Goal: Information Seeking & Learning: Compare options

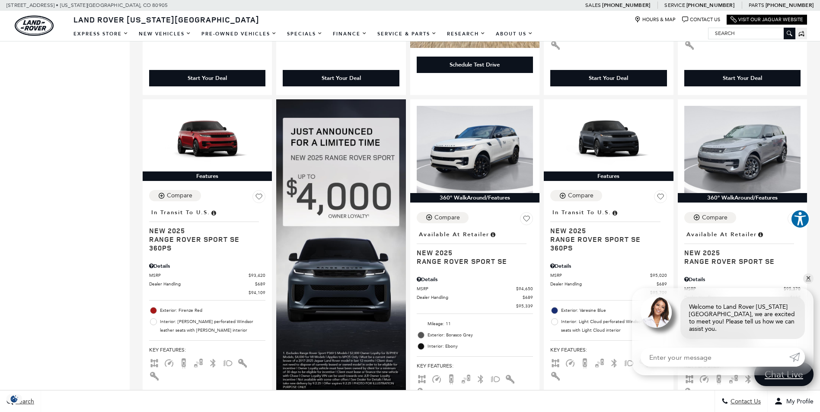
scroll to position [874, 0]
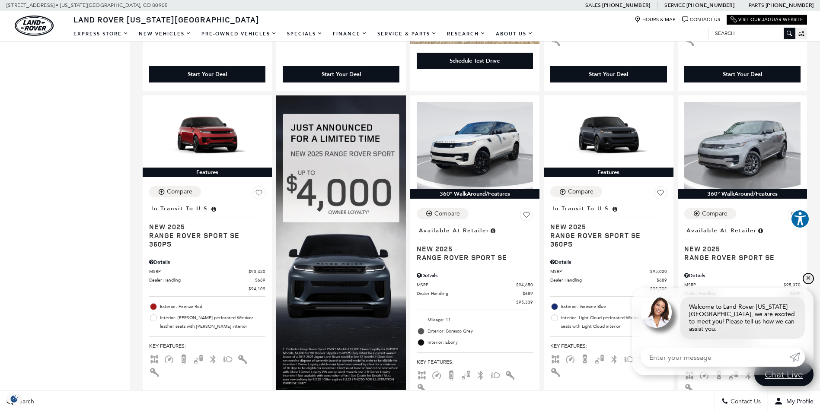
click at [807, 284] on link "✕" at bounding box center [808, 279] width 10 height 10
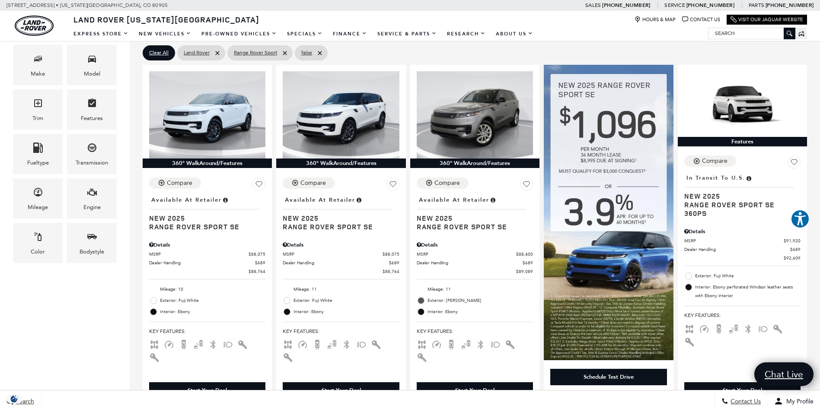
scroll to position [206, 0]
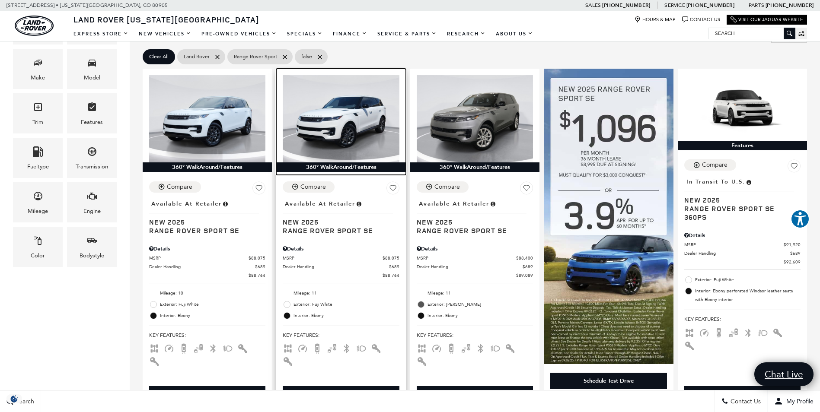
click at [341, 168] on div "360° WalkAround/Features" at bounding box center [340, 168] width 129 height 10
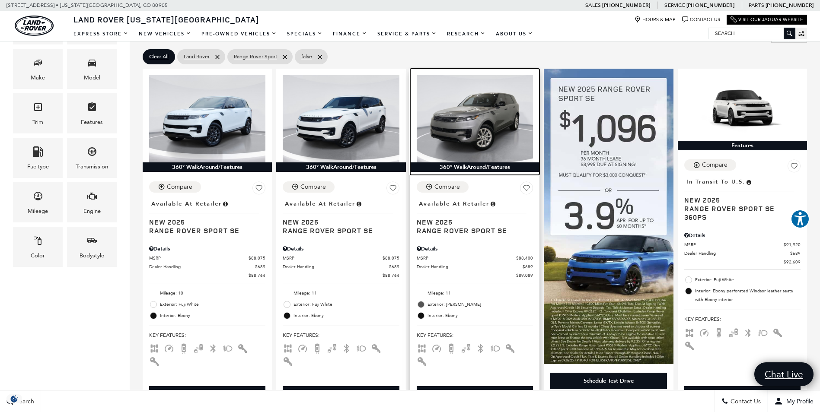
click at [477, 169] on div "360° WalkAround/Features" at bounding box center [474, 168] width 129 height 10
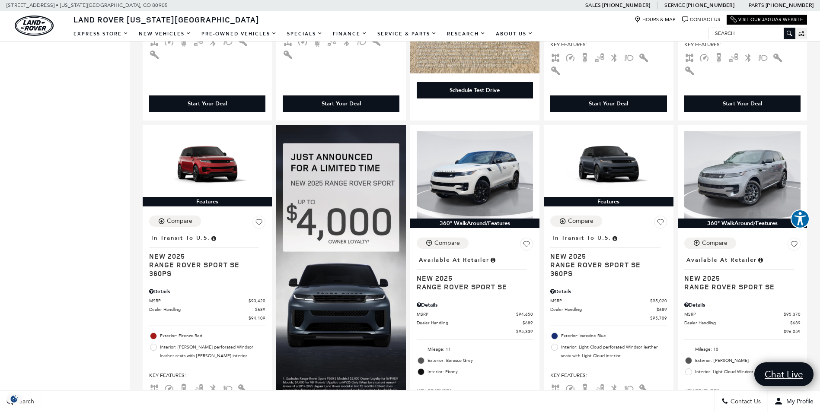
scroll to position [855, 0]
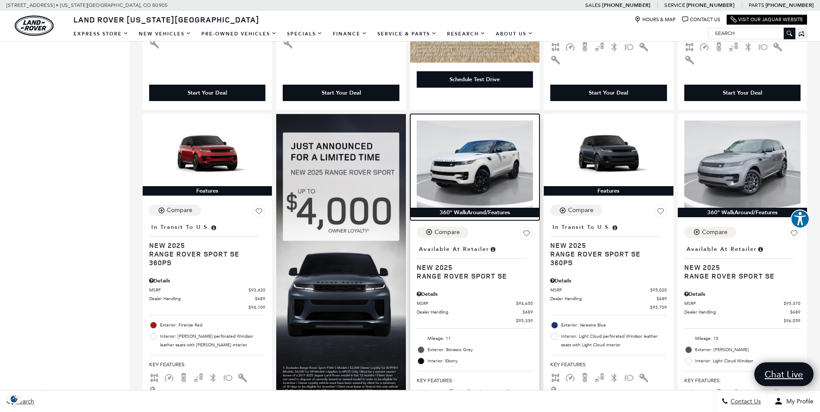
click at [491, 169] on img at bounding box center [475, 164] width 116 height 87
click at [474, 208] on div "360° WalkAround/Features" at bounding box center [474, 213] width 129 height 10
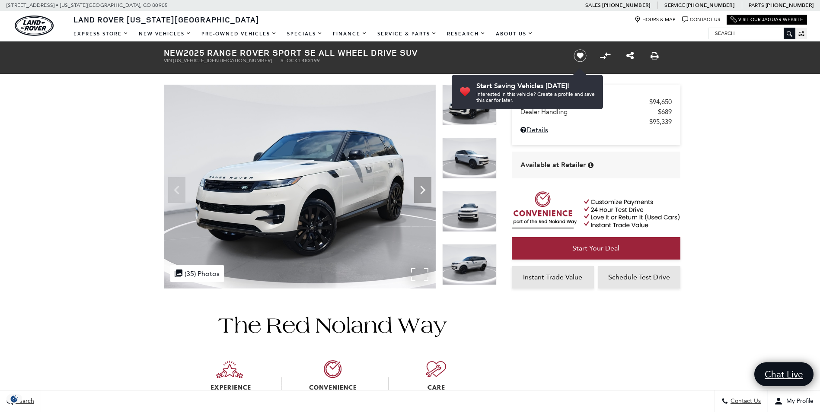
click at [336, 210] on img at bounding box center [300, 187] width 272 height 204
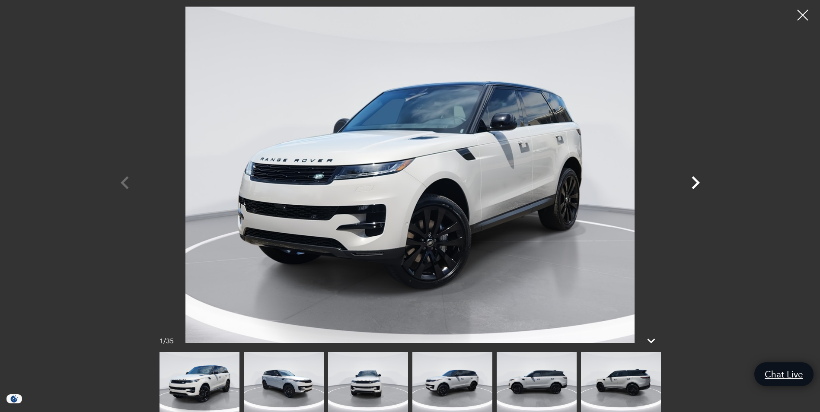
click at [697, 182] on icon "Next" at bounding box center [696, 182] width 8 height 13
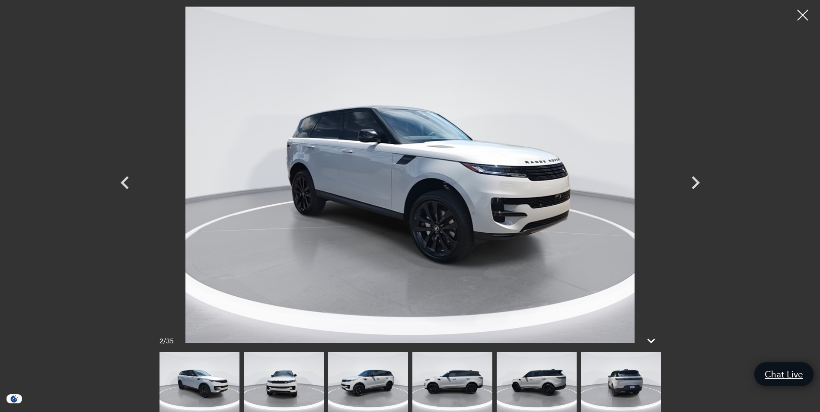
click at [548, 208] on img at bounding box center [410, 174] width 519 height 337
click at [416, 214] on img at bounding box center [410, 174] width 519 height 337
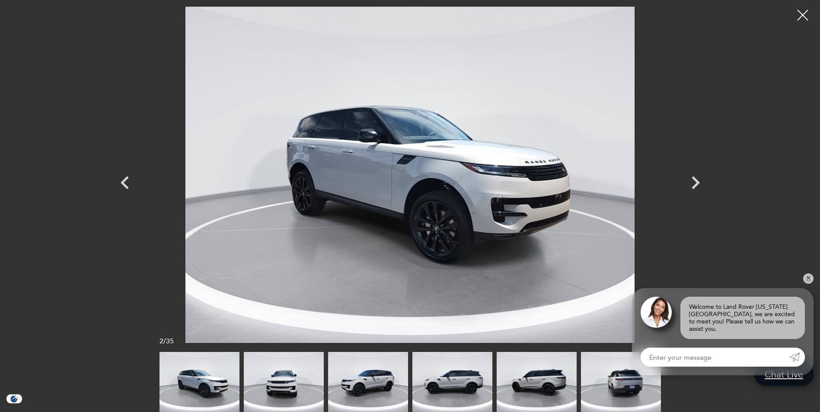
click at [412, 209] on img at bounding box center [410, 174] width 519 height 337
click at [412, 210] on img at bounding box center [410, 174] width 519 height 337
click at [807, 284] on link "✕" at bounding box center [808, 279] width 10 height 10
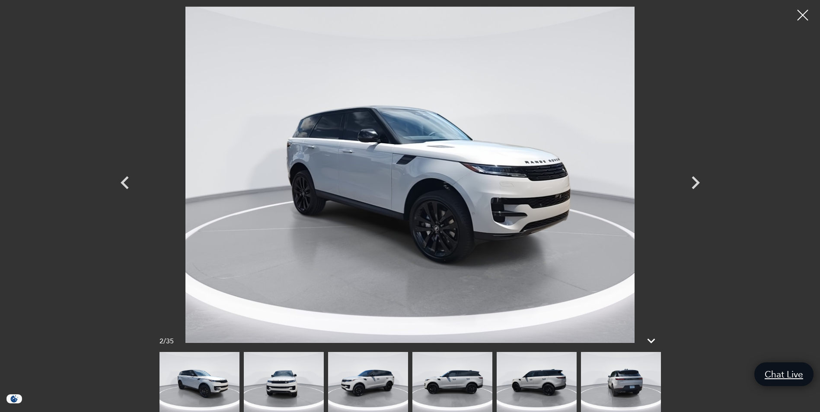
click at [528, 236] on img at bounding box center [410, 174] width 519 height 337
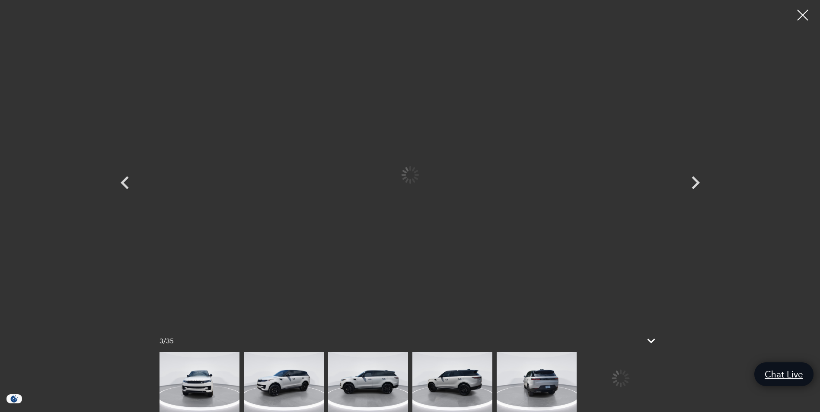
click at [526, 234] on div at bounding box center [410, 174] width 519 height 337
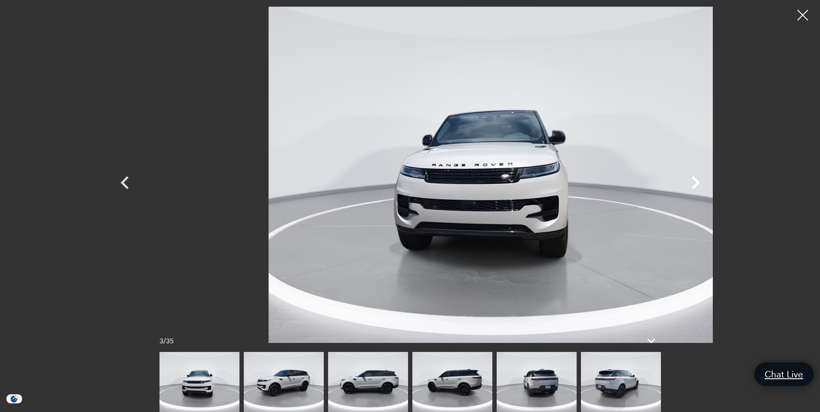
click at [694, 183] on icon "Next" at bounding box center [696, 183] width 26 height 26
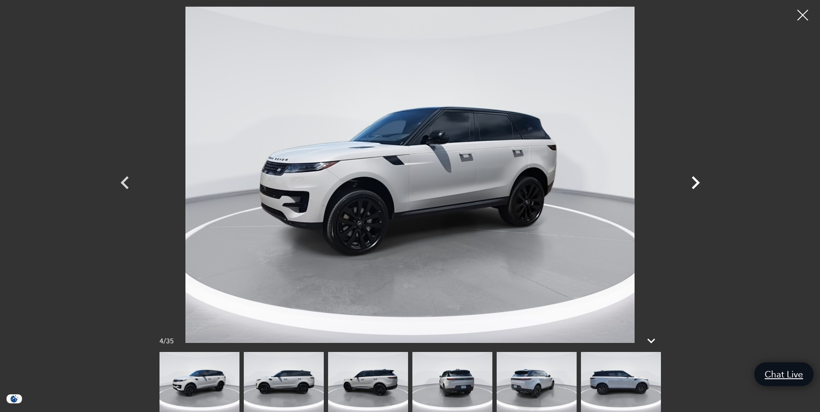
click at [694, 183] on icon "Next" at bounding box center [696, 183] width 26 height 26
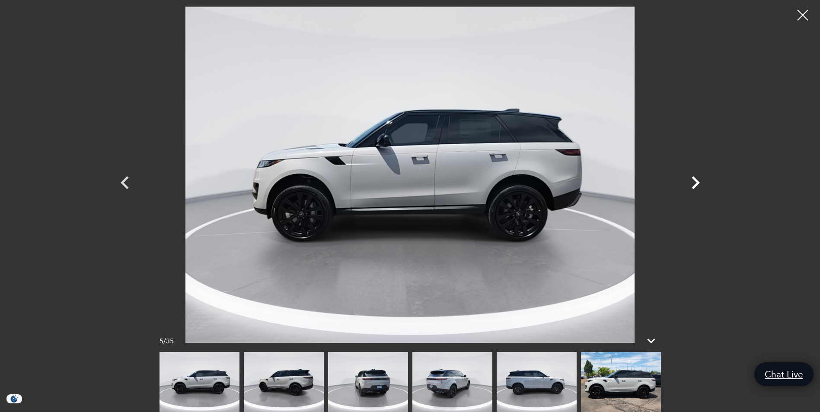
click at [694, 183] on icon "Next" at bounding box center [696, 183] width 26 height 26
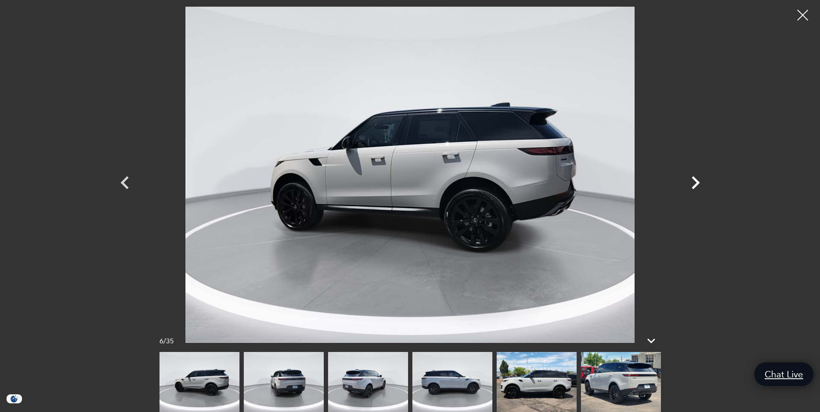
click at [694, 183] on icon "Next" at bounding box center [696, 183] width 26 height 26
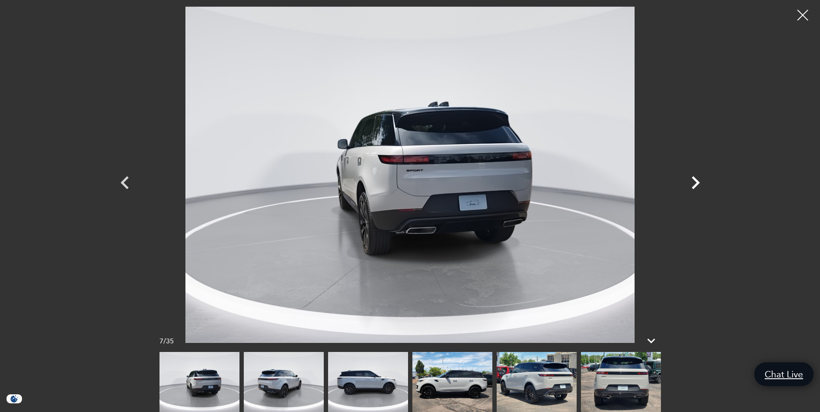
click at [694, 183] on icon "Next" at bounding box center [696, 183] width 26 height 26
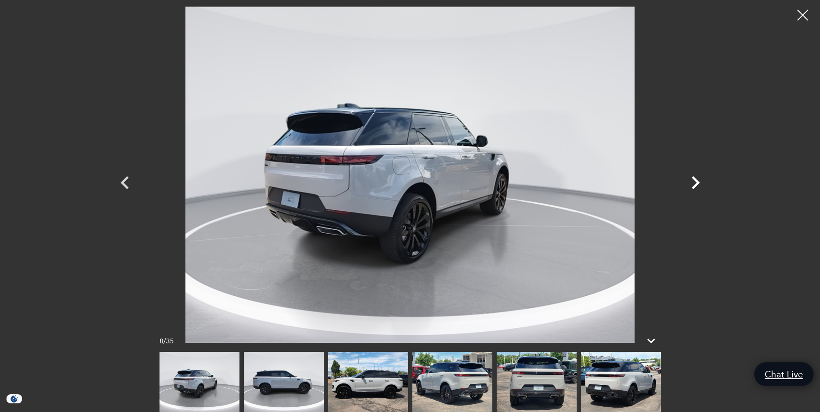
click at [694, 183] on icon "Next" at bounding box center [696, 183] width 26 height 26
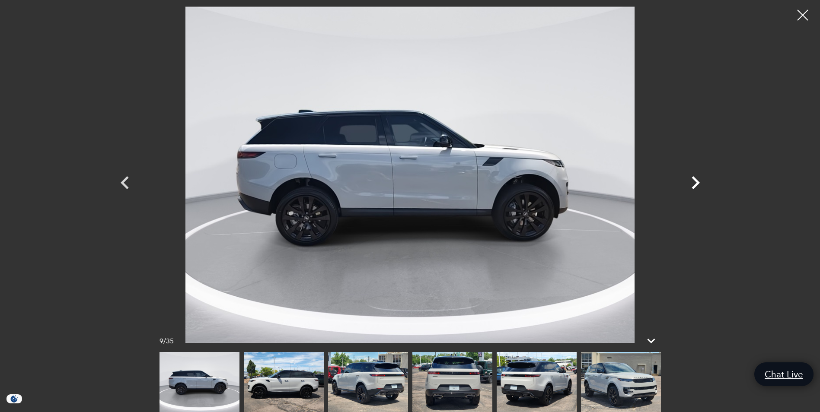
click at [694, 183] on icon "Next" at bounding box center [696, 183] width 26 height 26
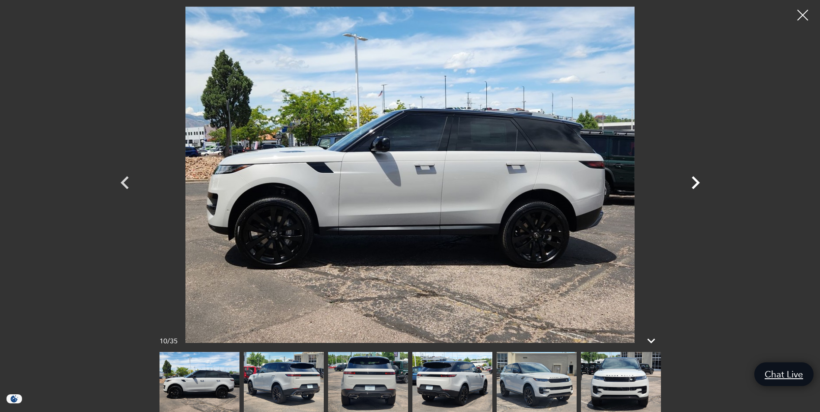
click at [696, 183] on icon "Next" at bounding box center [696, 183] width 26 height 26
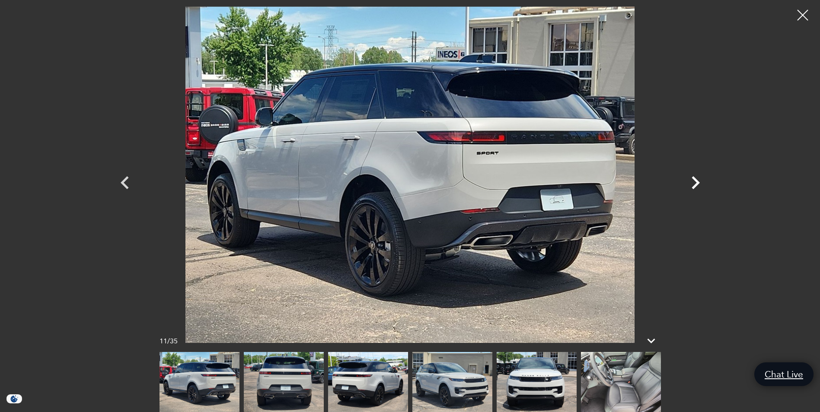
click at [696, 183] on icon "Next" at bounding box center [696, 183] width 26 height 26
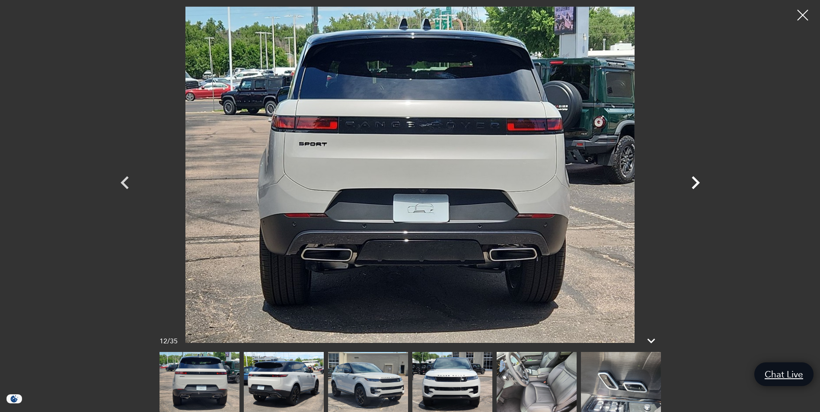
click at [696, 183] on icon "Next" at bounding box center [696, 183] width 26 height 26
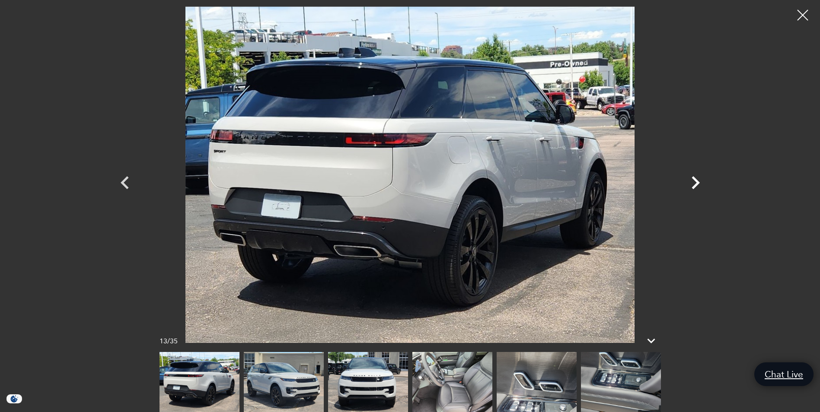
click at [696, 183] on icon "Next" at bounding box center [696, 183] width 26 height 26
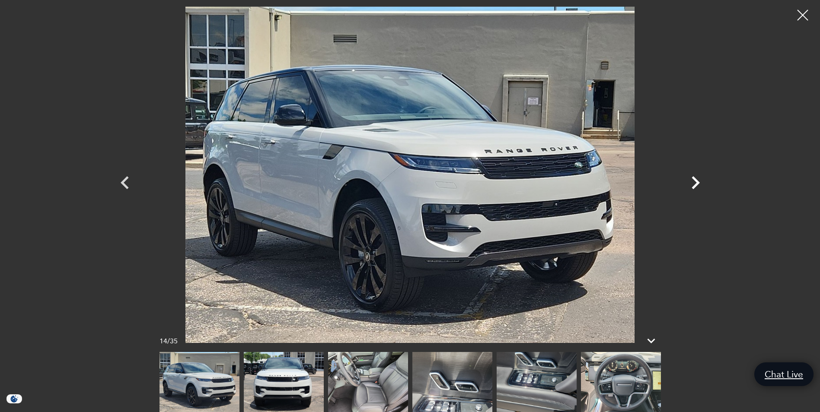
click at [696, 183] on icon "Next" at bounding box center [696, 183] width 26 height 26
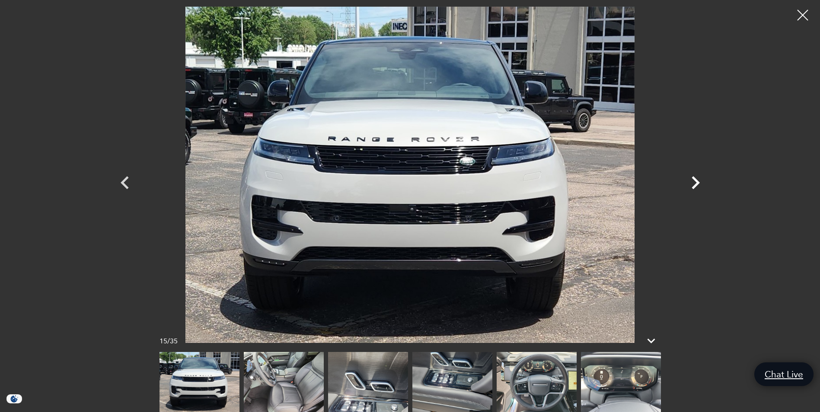
click at [696, 183] on icon "Next" at bounding box center [696, 183] width 26 height 26
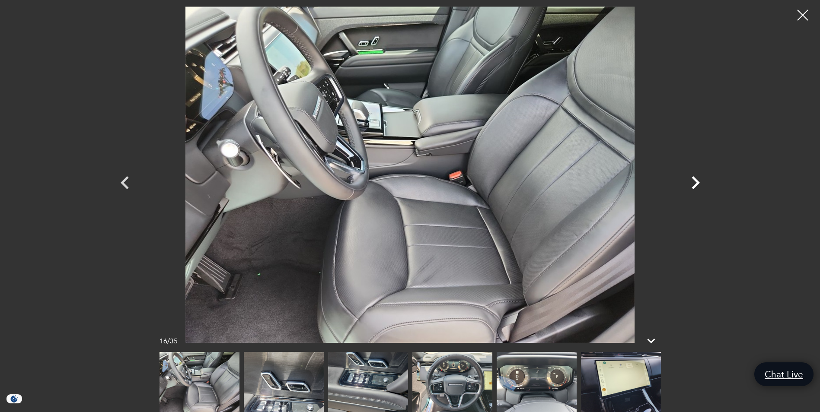
click at [696, 183] on icon "Next" at bounding box center [696, 183] width 26 height 26
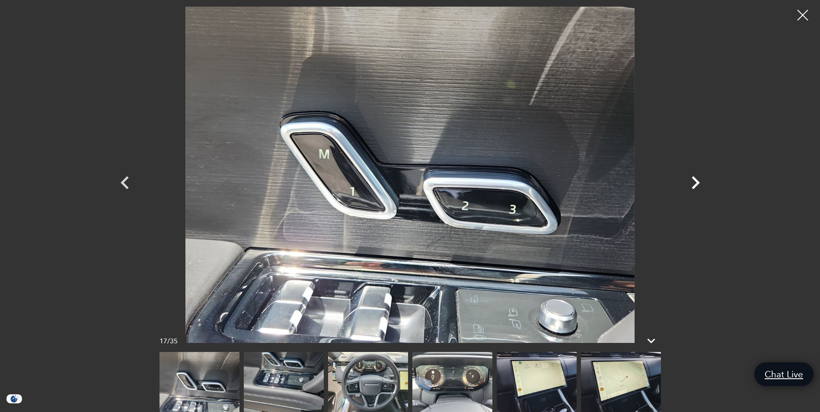
click at [696, 183] on icon "Next" at bounding box center [696, 183] width 26 height 26
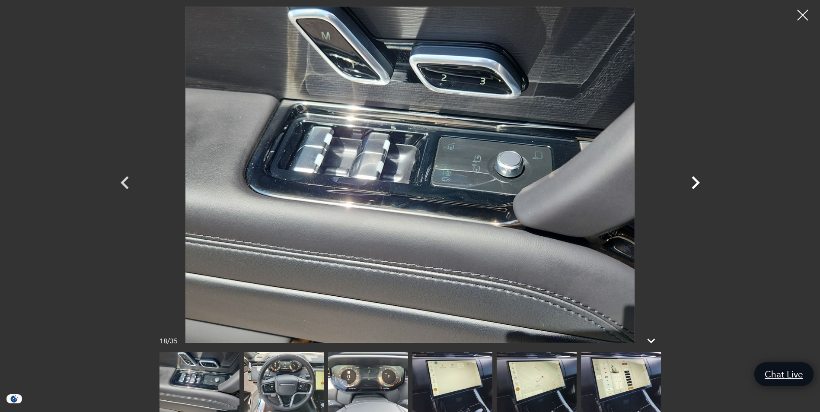
click at [696, 183] on icon "Next" at bounding box center [696, 183] width 26 height 26
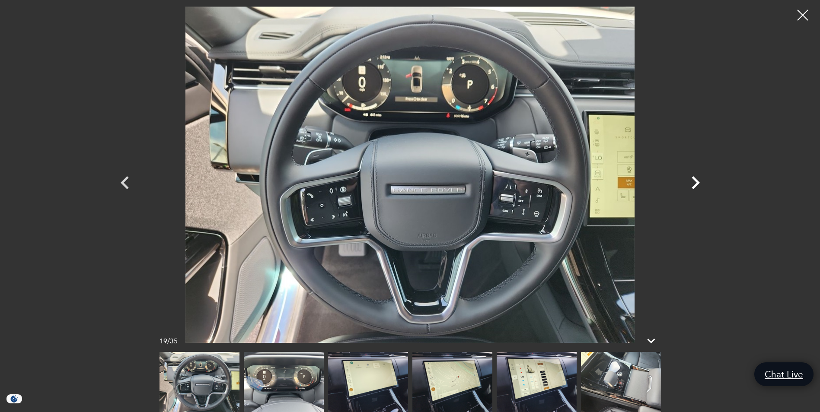
click at [695, 183] on icon "Next" at bounding box center [696, 183] width 26 height 26
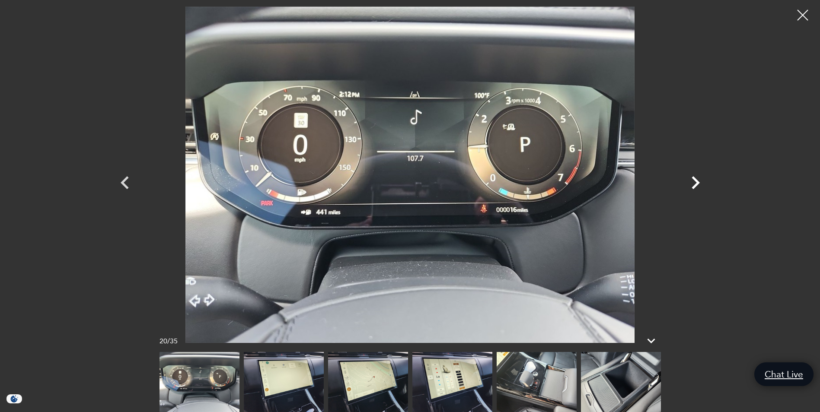
click at [695, 183] on icon "Next" at bounding box center [696, 183] width 26 height 26
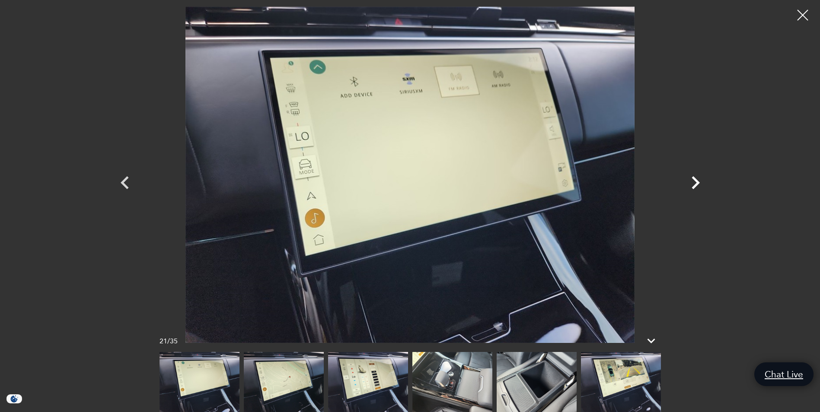
click at [696, 182] on icon "Next" at bounding box center [696, 183] width 26 height 26
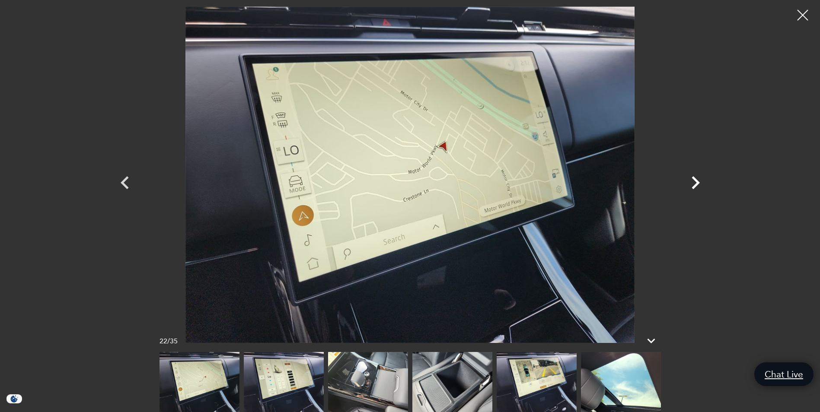
click at [695, 182] on icon "Next" at bounding box center [696, 183] width 26 height 26
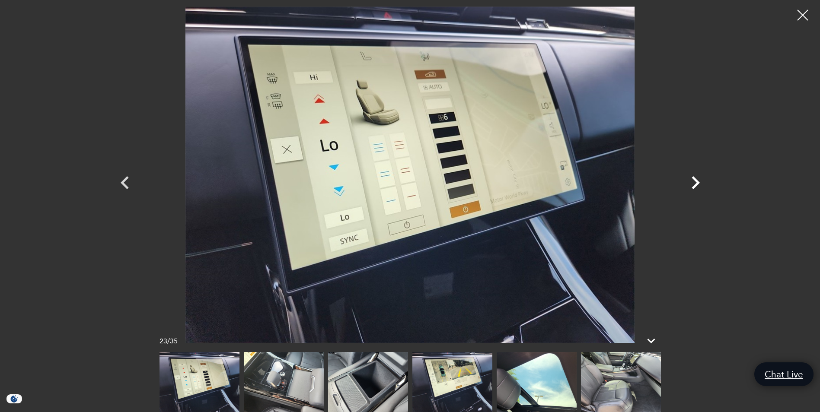
click at [697, 182] on icon "Next" at bounding box center [696, 182] width 8 height 13
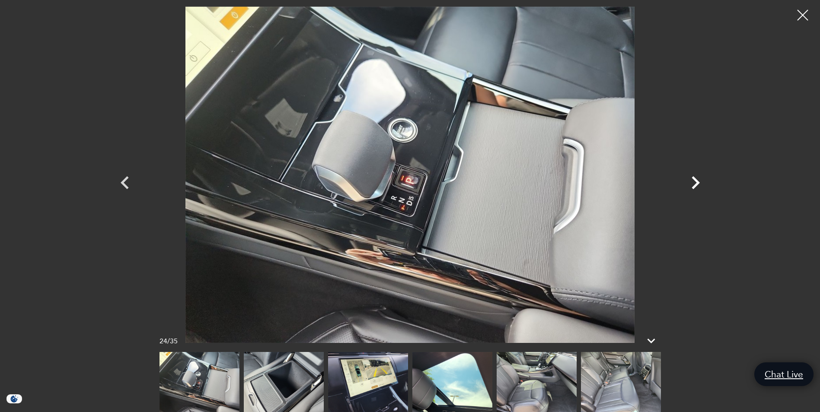
click at [695, 182] on icon "Next" at bounding box center [696, 183] width 26 height 26
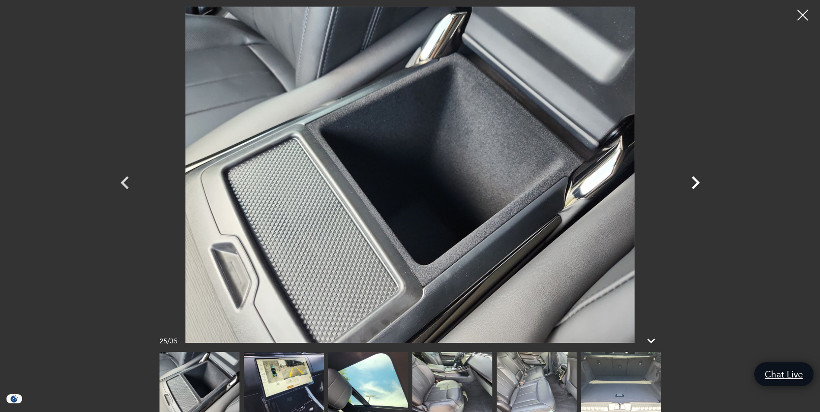
click at [695, 182] on icon "Next" at bounding box center [696, 183] width 26 height 26
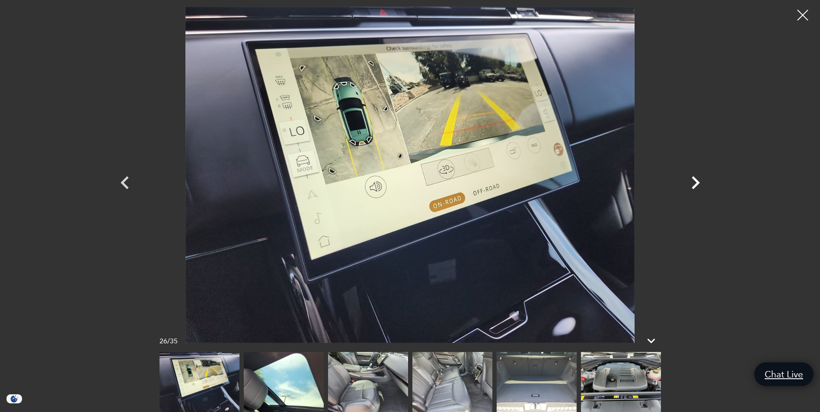
click at [697, 183] on icon "Next" at bounding box center [696, 182] width 8 height 13
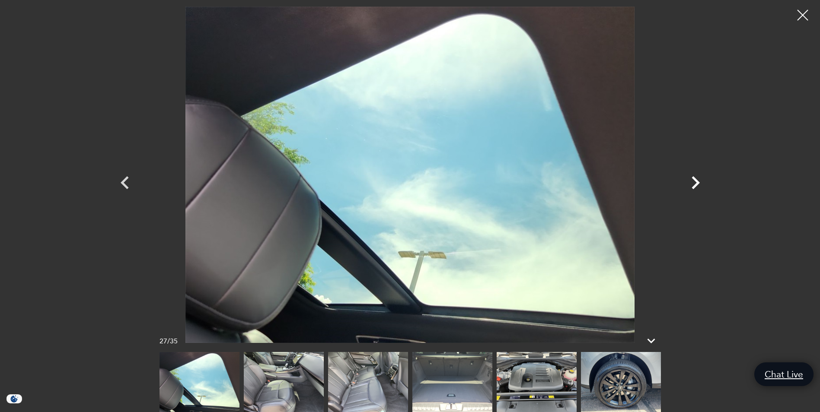
click at [697, 183] on icon "Next" at bounding box center [696, 182] width 8 height 13
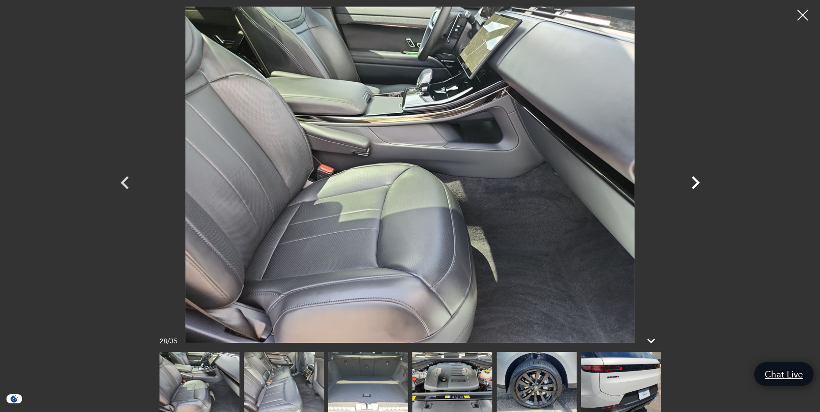
click at [697, 183] on icon "Next" at bounding box center [696, 182] width 8 height 13
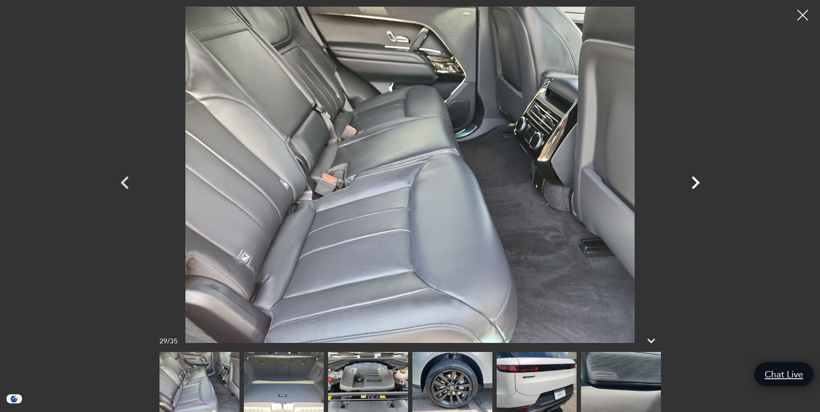
click at [697, 183] on icon "Next" at bounding box center [696, 182] width 8 height 13
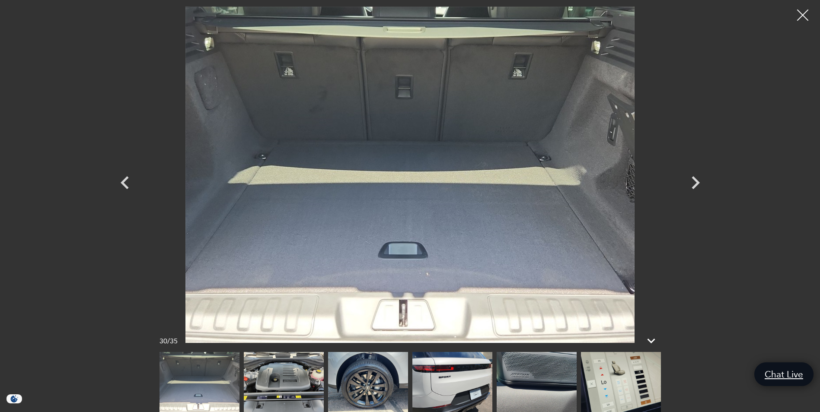
click at [799, 16] on div at bounding box center [803, 15] width 23 height 23
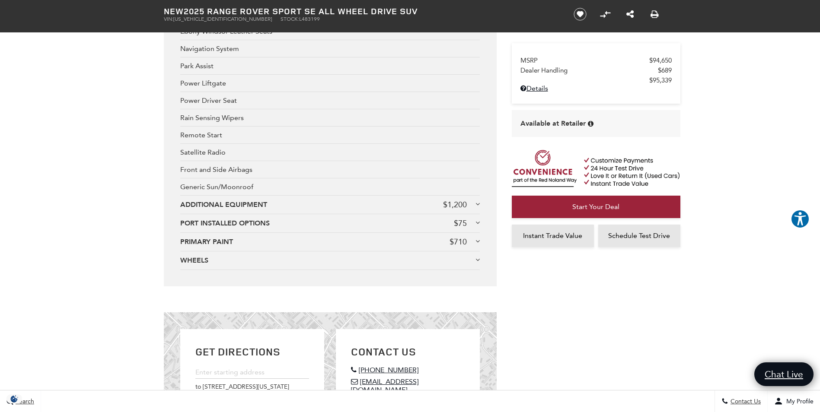
scroll to position [1711, 0]
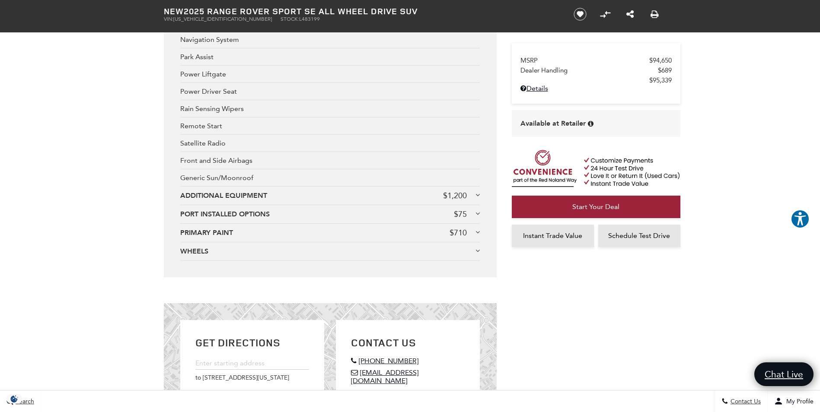
click at [478, 224] on div "PRIMARY PAINT $710 BORASCO GREY METALLIC" at bounding box center [330, 233] width 300 height 19
click at [477, 229] on icon at bounding box center [478, 232] width 4 height 7
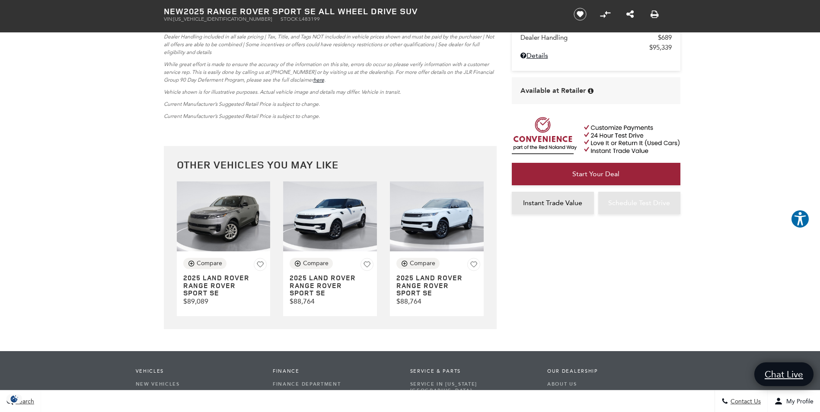
scroll to position [2186, 0]
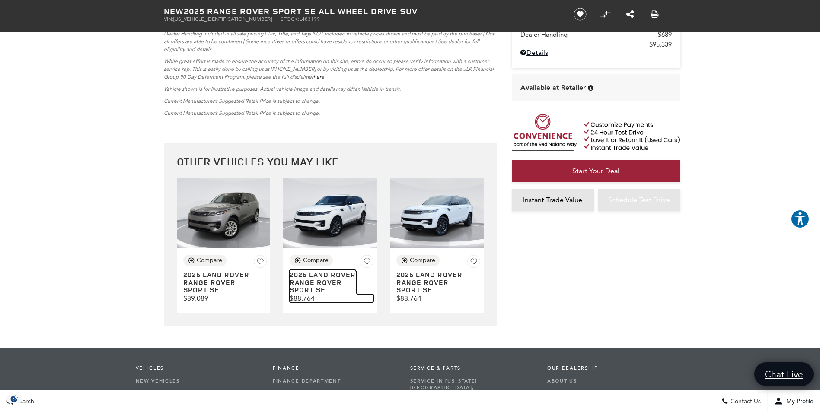
click at [326, 272] on h3 "2025 LAND ROVER Range Rover Sport SE" at bounding box center [323, 283] width 67 height 23
click at [315, 257] on div "Compare" at bounding box center [316, 261] width 26 height 8
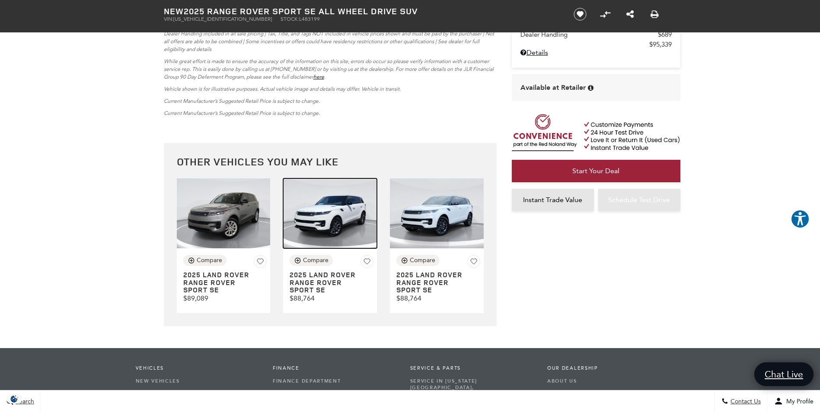
click at [334, 217] on img at bounding box center [330, 214] width 94 height 70
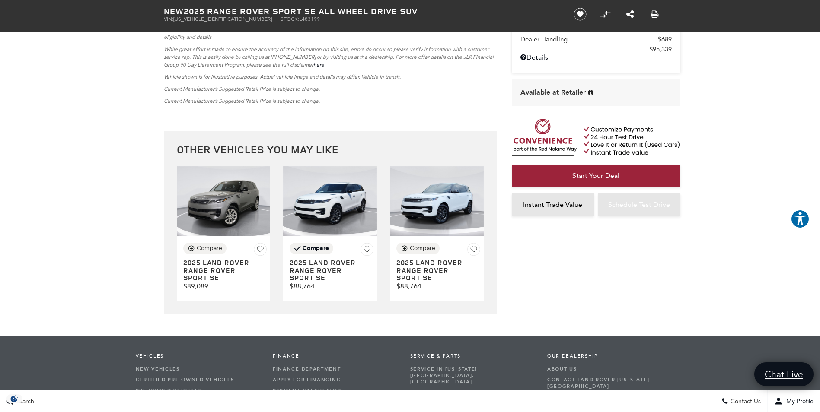
scroll to position [2190, 0]
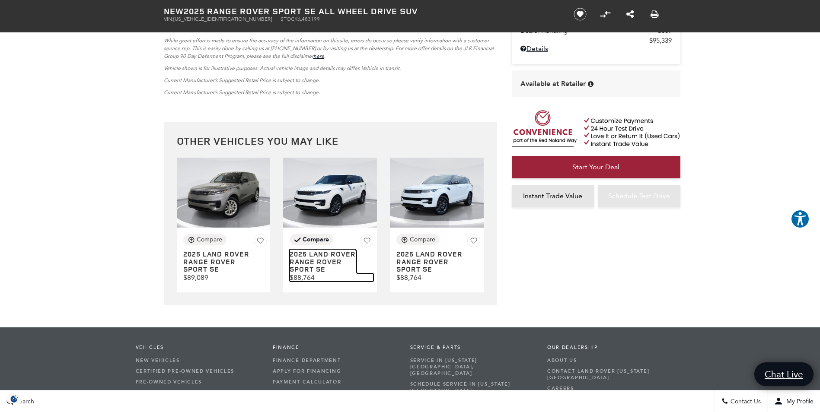
click at [323, 252] on h3 "2025 LAND ROVER Range Rover Sport SE" at bounding box center [323, 262] width 67 height 23
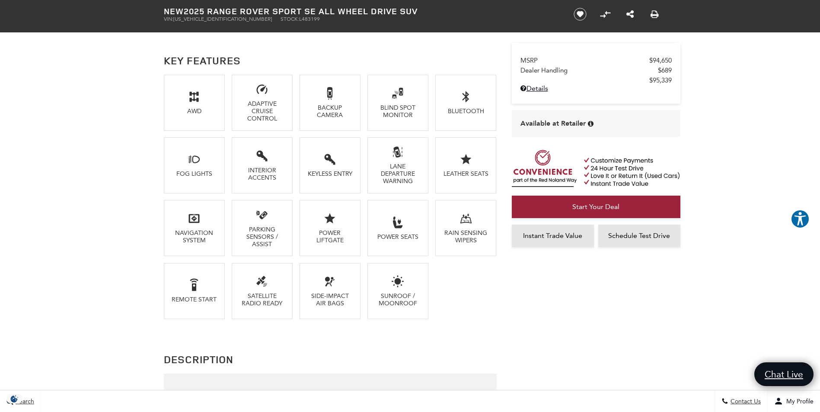
scroll to position [581, 0]
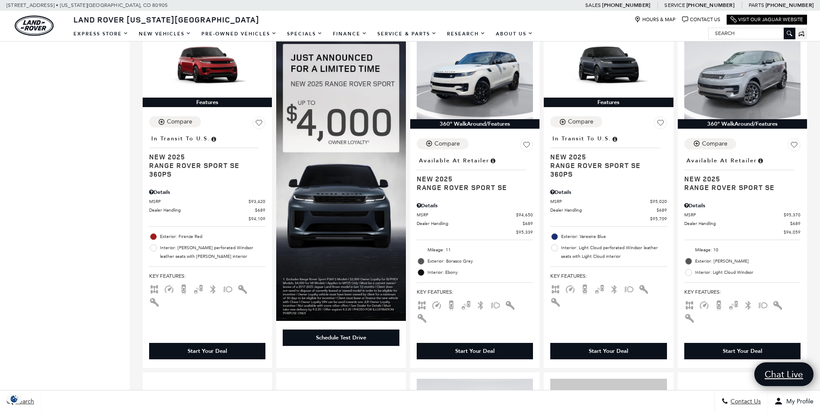
scroll to position [903, 0]
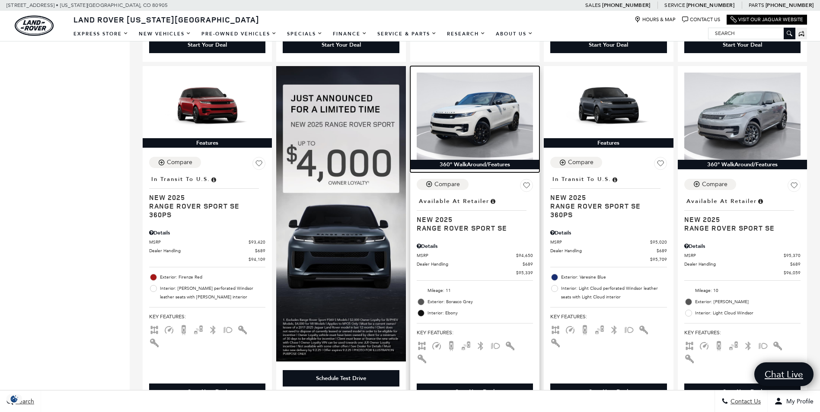
click at [475, 121] on img at bounding box center [475, 116] width 116 height 87
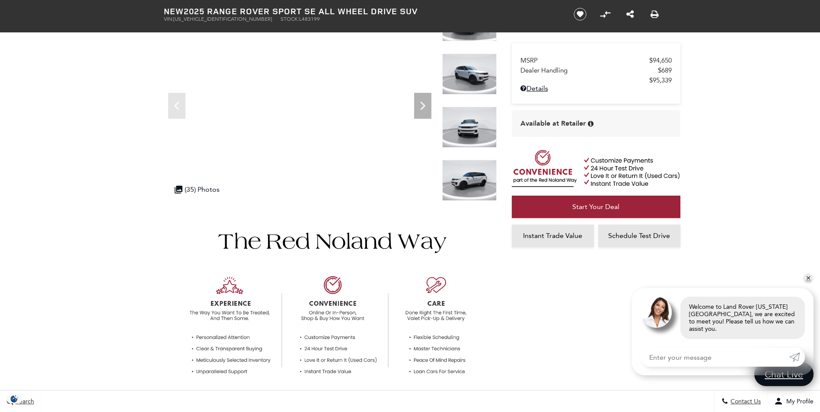
scroll to position [27, 0]
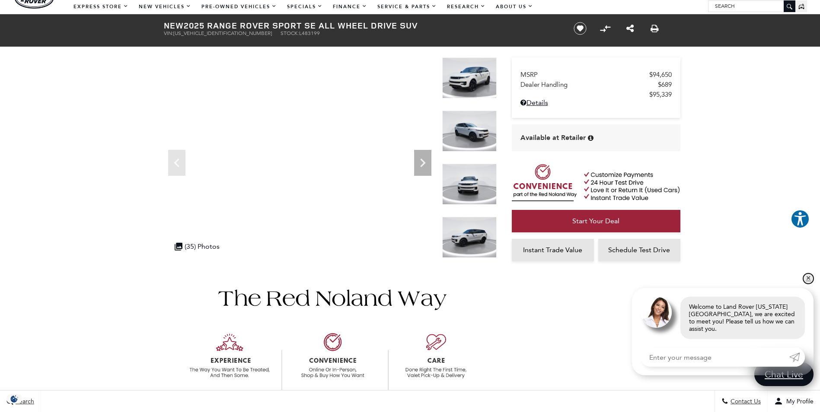
click at [808, 284] on link "✕" at bounding box center [808, 279] width 10 height 10
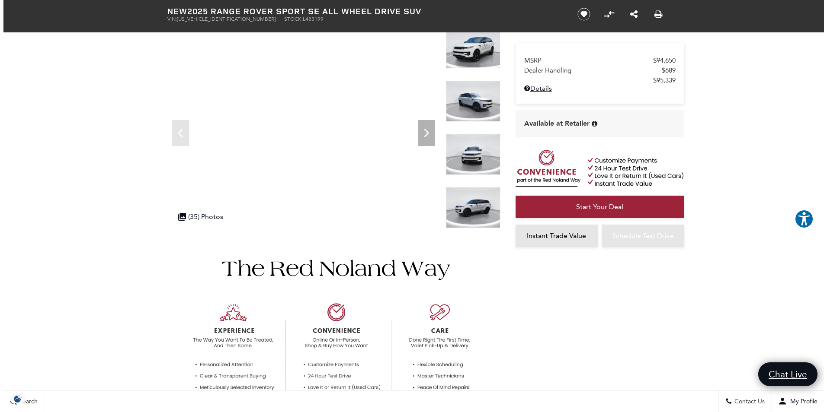
scroll to position [48, 0]
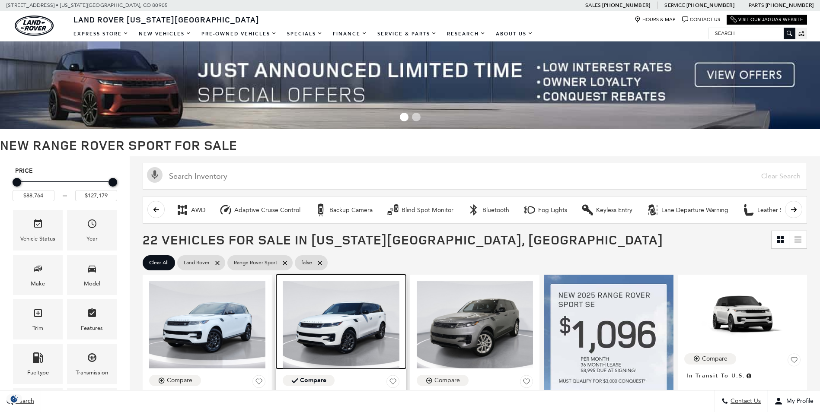
click at [350, 336] on img at bounding box center [341, 324] width 116 height 87
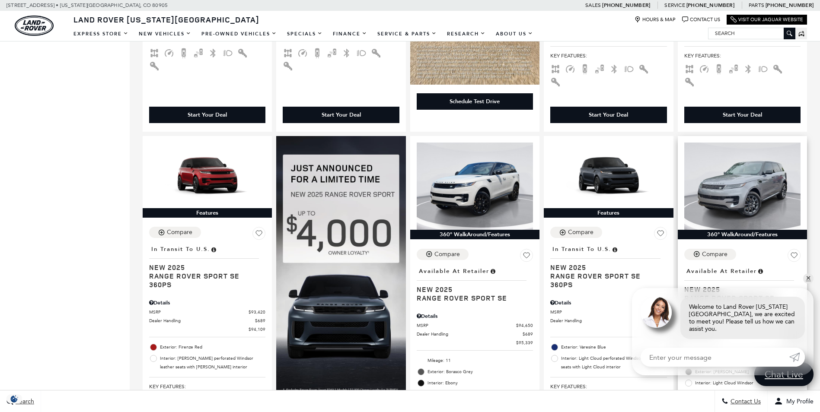
scroll to position [866, 0]
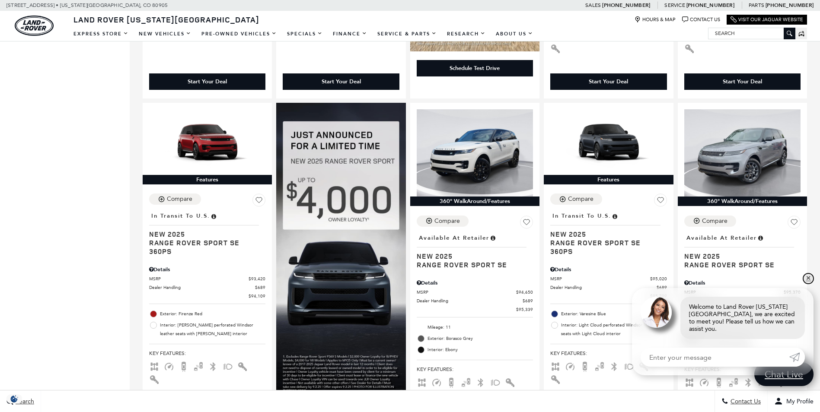
click at [807, 284] on link "✕" at bounding box center [808, 279] width 10 height 10
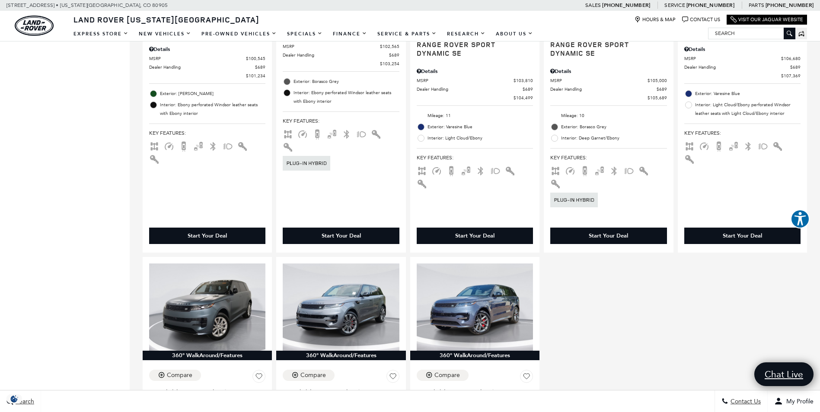
scroll to position [1438, 0]
